Goal: Information Seeking & Learning: Learn about a topic

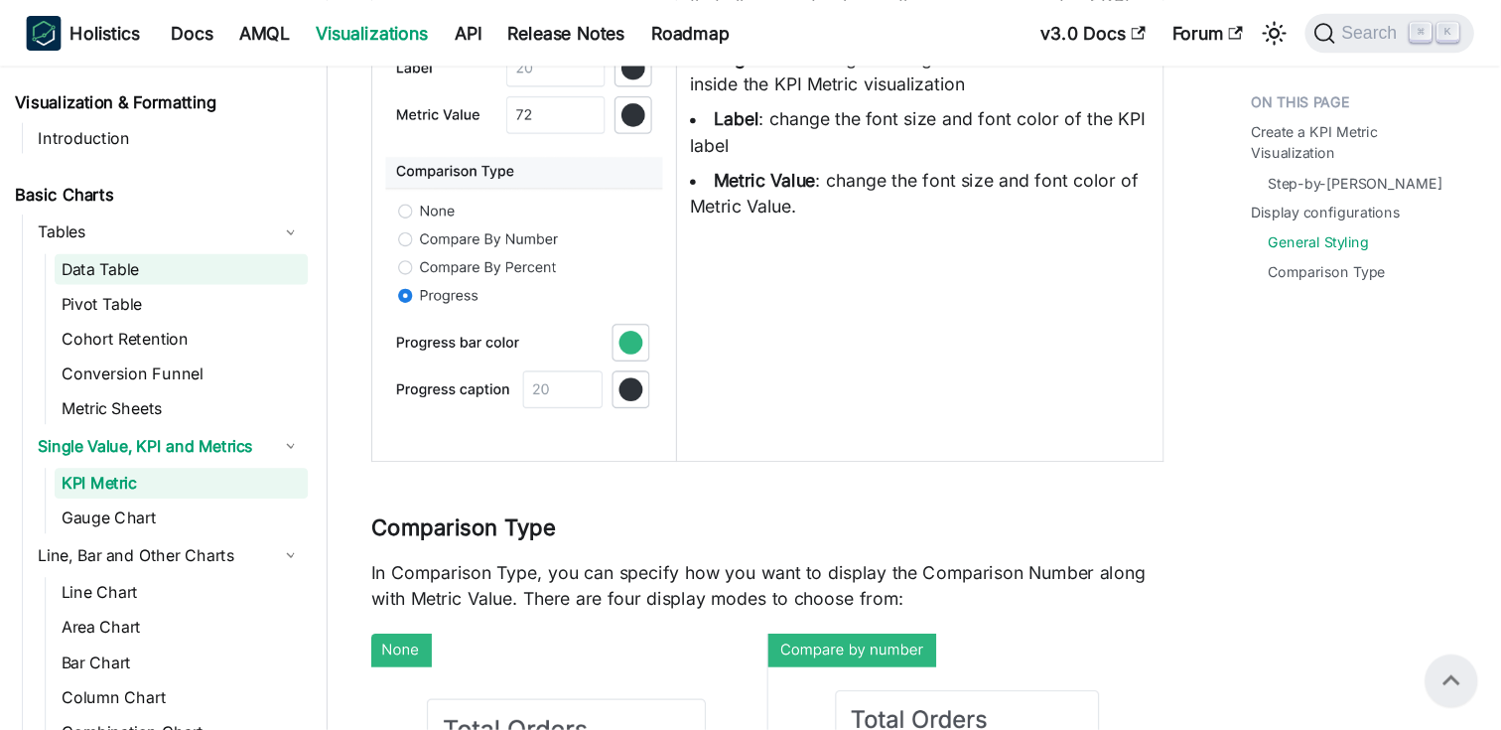
scroll to position [2766, 0]
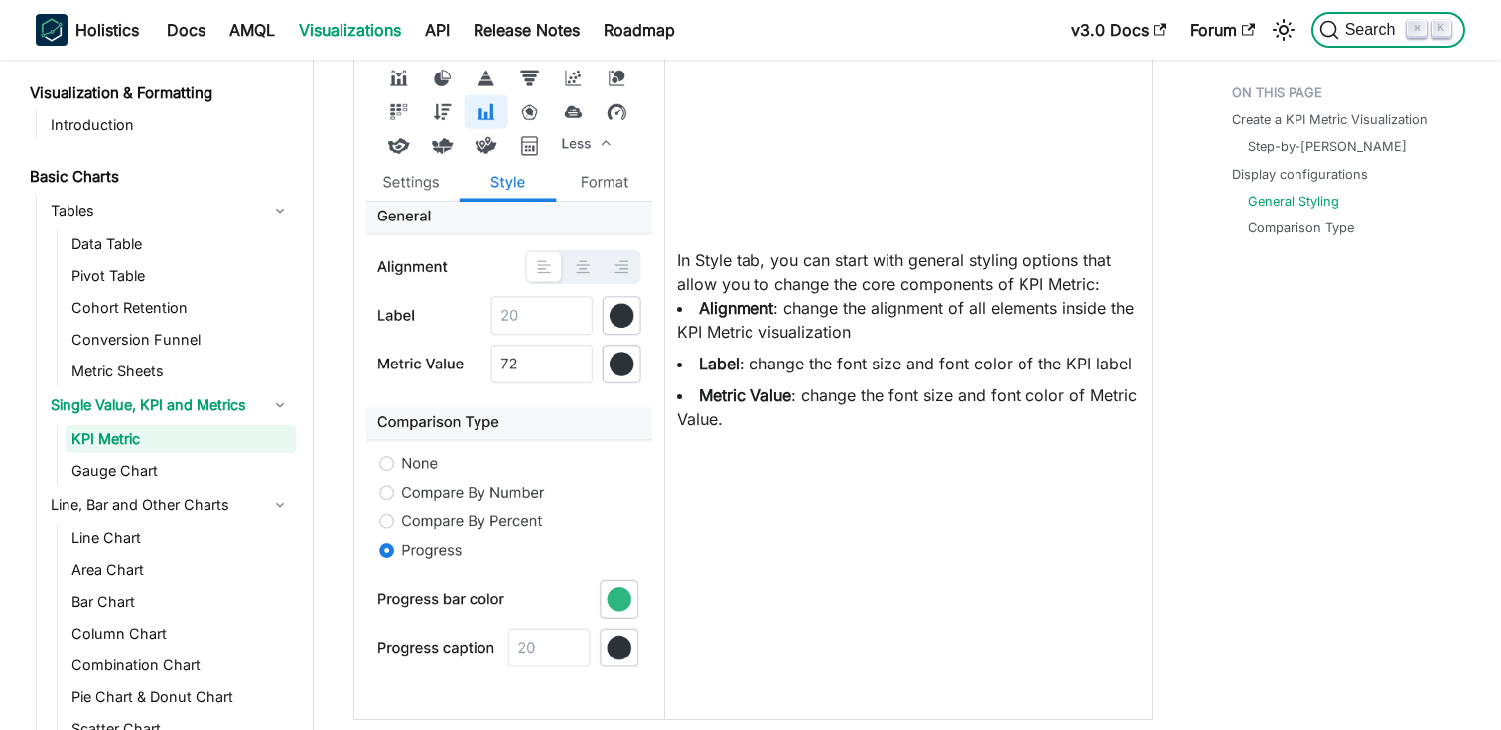
click at [1357, 22] on span "Search" at bounding box center [1374, 30] width 69 height 18
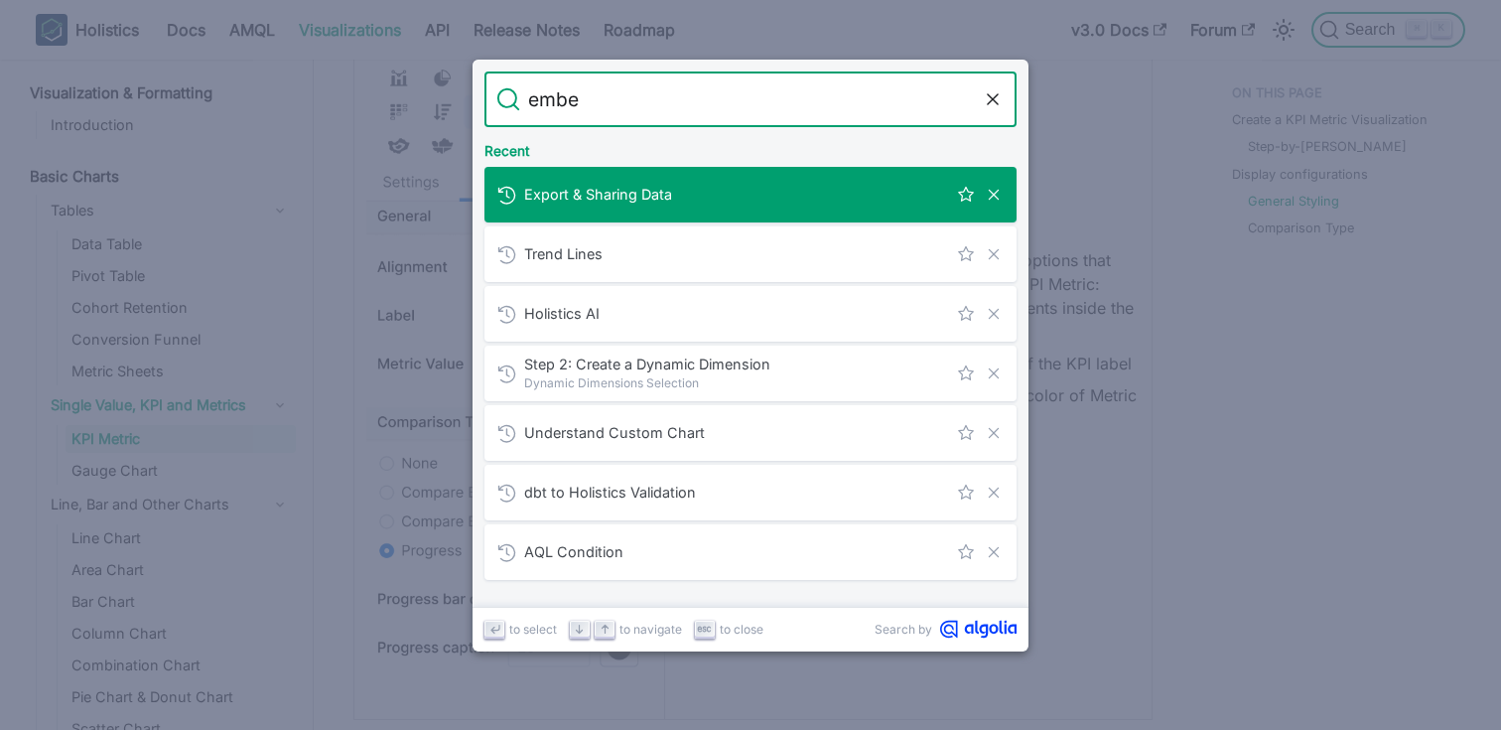
type input "embed"
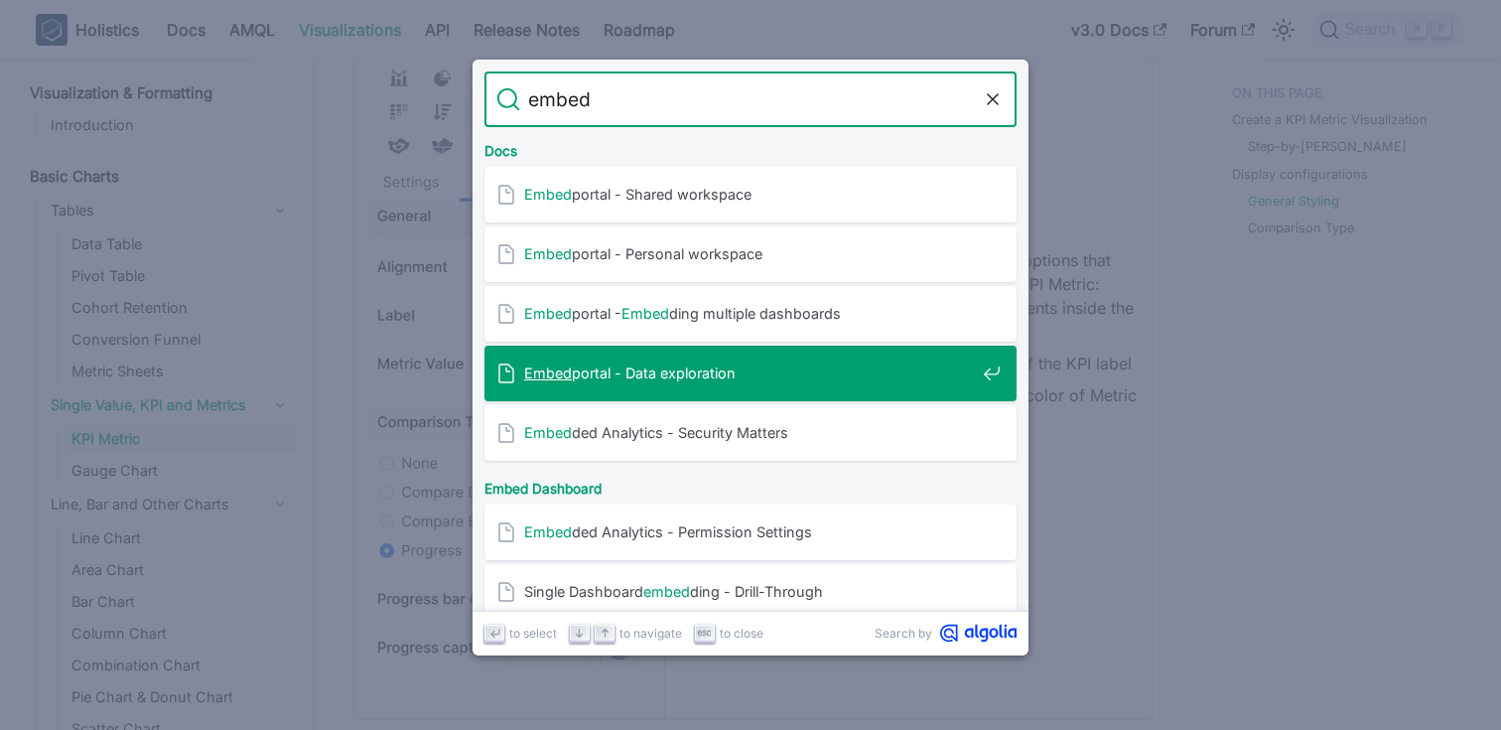
click at [582, 355] on div "Embed portal - Data exploration" at bounding box center [757, 374] width 520 height 56
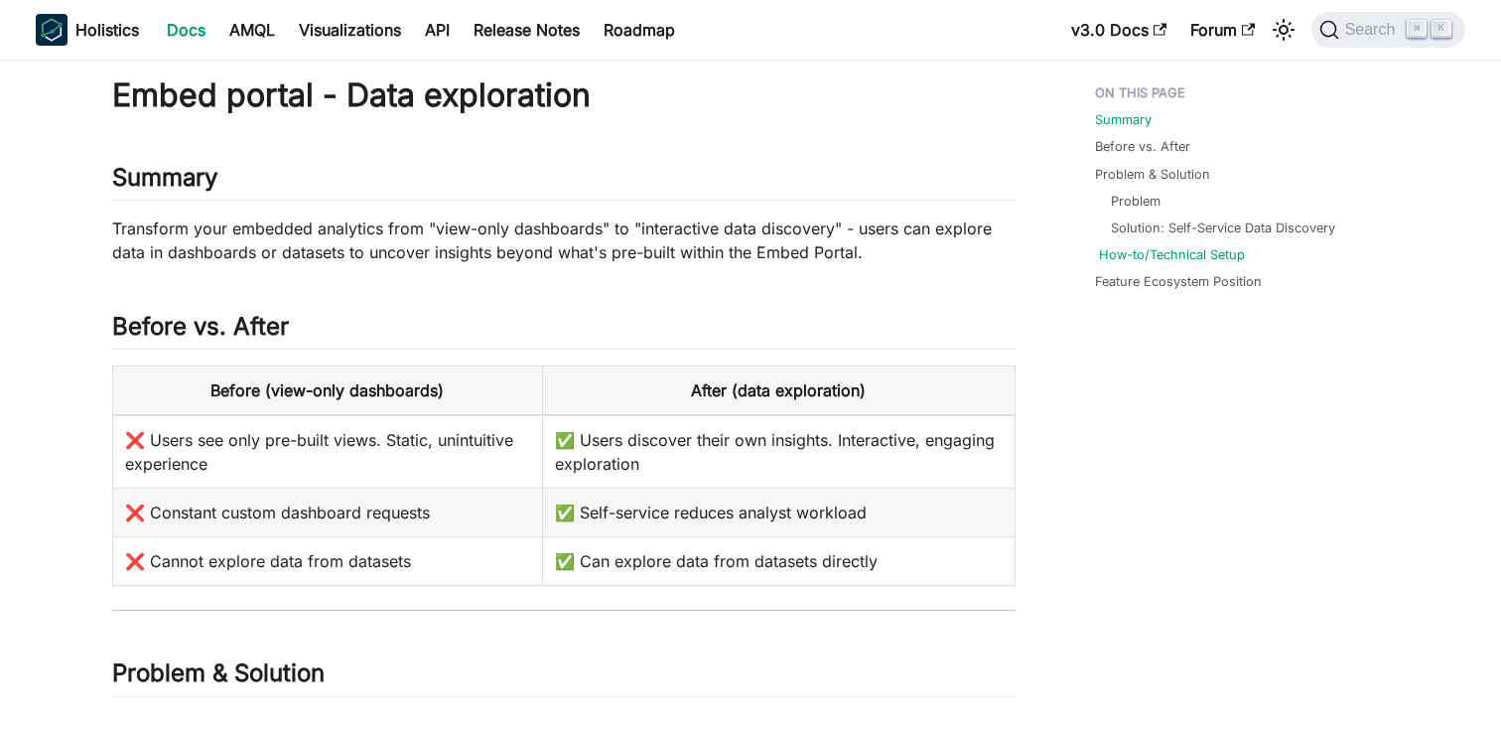
click at [1152, 253] on link "How-to/Technical Setup" at bounding box center [1172, 254] width 146 height 19
click at [174, 29] on link "Docs" at bounding box center [186, 30] width 63 height 32
